Goal: Obtain resource: Obtain resource

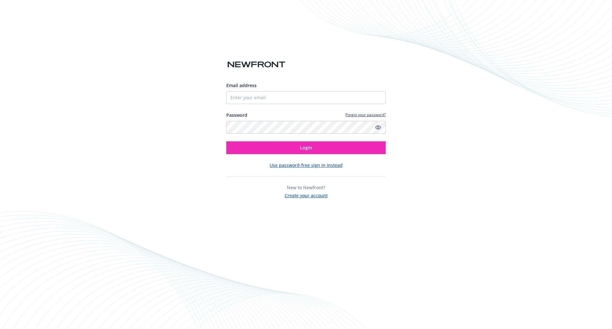
click at [236, 91] on div "Email address" at bounding box center [305, 93] width 159 height 22
click at [243, 98] on input "Email address" at bounding box center [305, 97] width 159 height 13
type input "[PERSON_NAME][EMAIL_ADDRESS][PERSON_NAME][DOMAIN_NAME]"
click at [226, 141] on button "Login" at bounding box center [305, 147] width 159 height 13
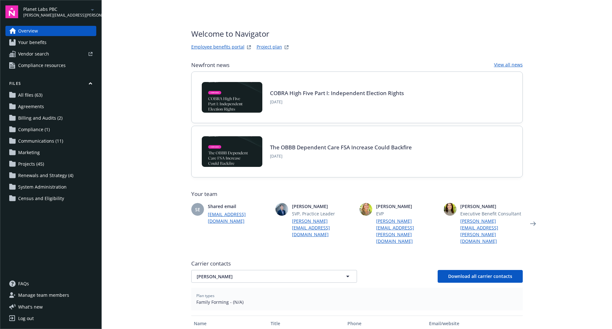
click at [25, 132] on span "Compliance (1)" at bounding box center [34, 129] width 32 height 10
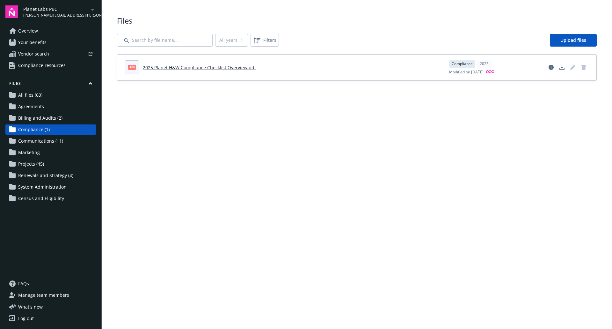
click at [40, 69] on span "Compliance resources" at bounding box center [41, 65] width 47 height 10
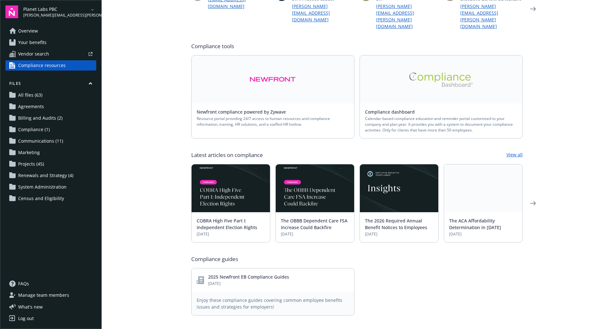
scroll to position [81, 0]
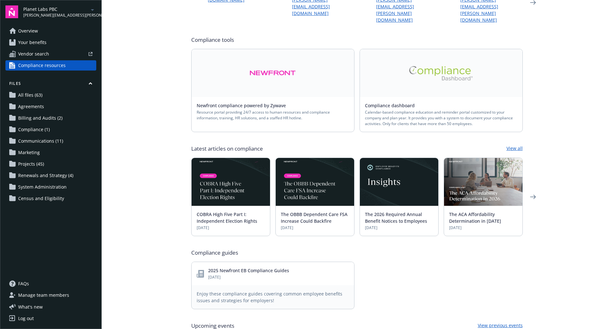
click at [94, 9] on icon "arrowDropDown" at bounding box center [93, 10] width 8 height 8
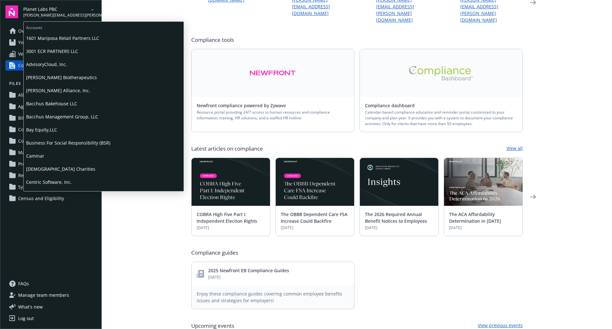
click at [55, 150] on span "Caminar" at bounding box center [103, 155] width 155 height 13
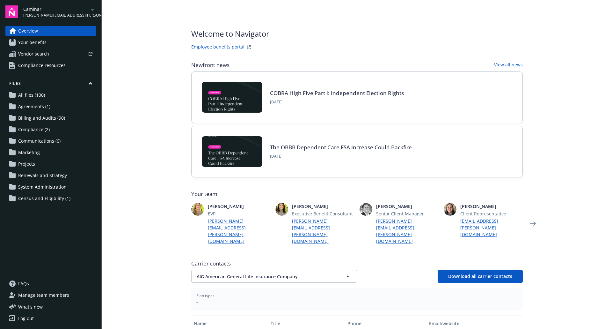
click at [55, 98] on link "All files (100)" at bounding box center [50, 95] width 91 height 10
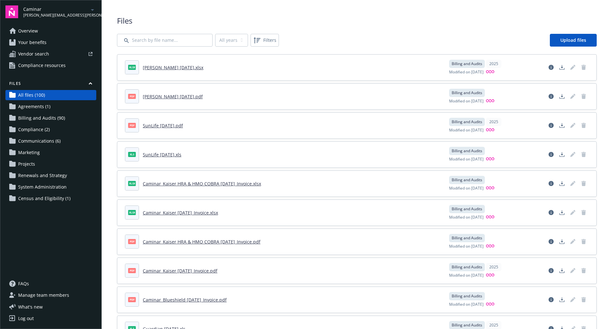
click at [154, 70] on link "[PERSON_NAME] [DATE].xlsx" at bounding box center [173, 67] width 61 height 6
click at [178, 98] on link "[PERSON_NAME] [DATE].pdf" at bounding box center [173, 96] width 60 height 6
click at [91, 15] on div "[PERSON_NAME] [PERSON_NAME][EMAIL_ADDRESS][PERSON_NAME][DOMAIN_NAME]" at bounding box center [59, 12] width 73 height 12
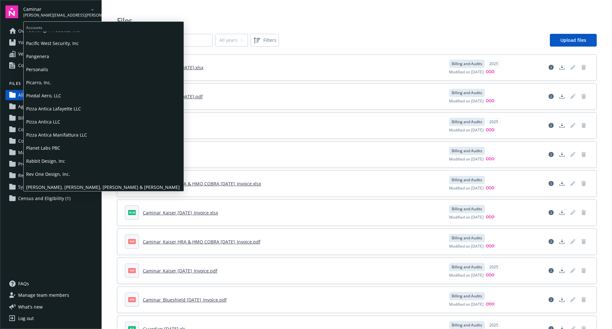
scroll to position [428, 0]
click at [47, 145] on span "Planet Labs PBC" at bounding box center [103, 145] width 155 height 13
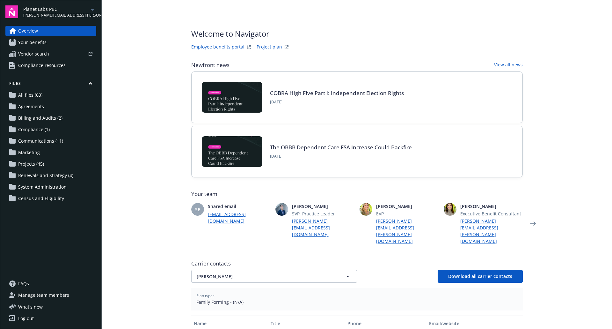
click at [57, 69] on span "Compliance resources" at bounding box center [41, 65] width 47 height 10
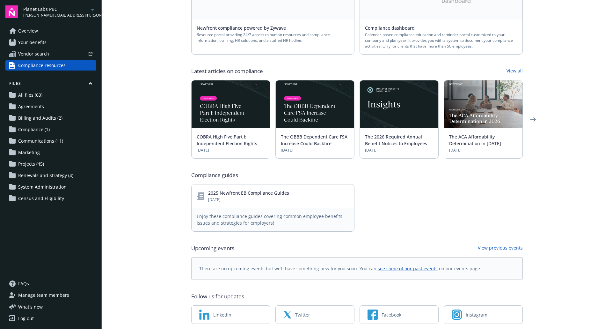
scroll to position [168, 0]
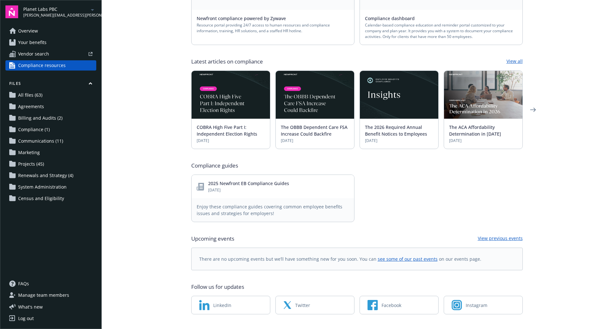
click at [200, 180] on div "2025 Newfront EB Compliance Guides [DATE]" at bounding box center [273, 186] width 152 height 13
click at [276, 203] on span "Enjoy these compliance guides covering common employee benefits issues and stra…" at bounding box center [273, 209] width 152 height 13
click at [237, 180] on link "2025 Newfront EB Compliance Guides" at bounding box center [248, 183] width 81 height 6
